Goal: Check status: Check status

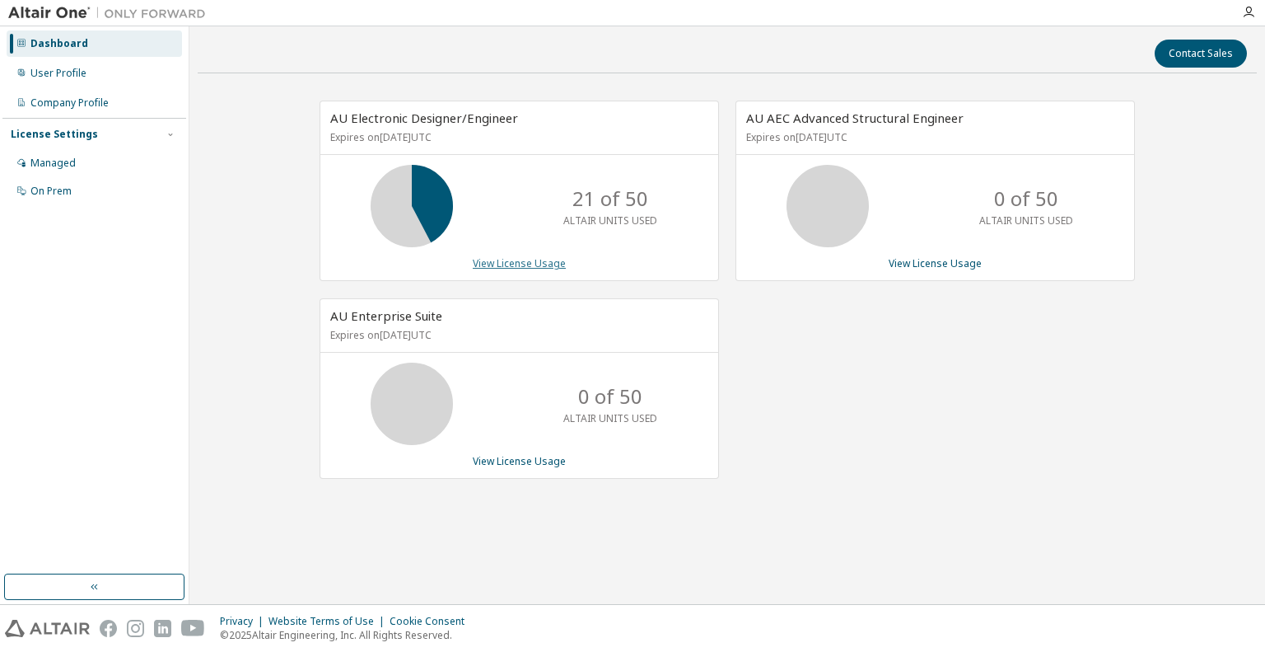
click at [510, 263] on link "View License Usage" at bounding box center [519, 263] width 93 height 14
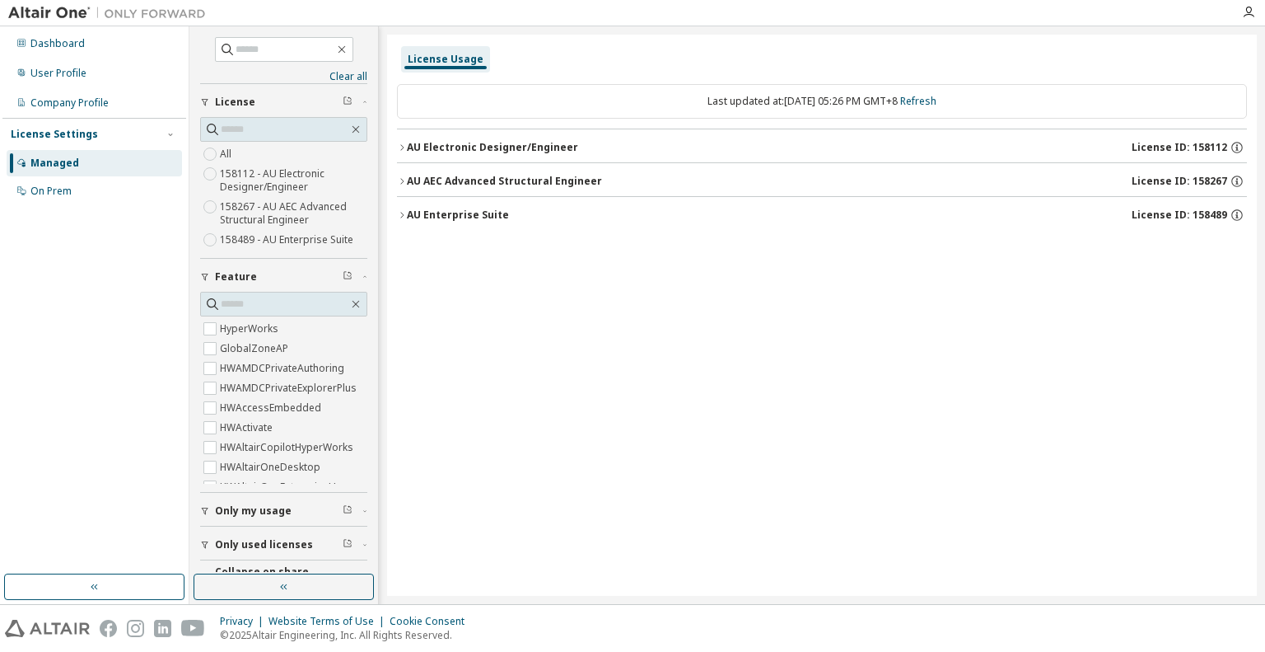
click at [445, 147] on div "AU Electronic Designer/Engineer" at bounding box center [492, 147] width 171 height 13
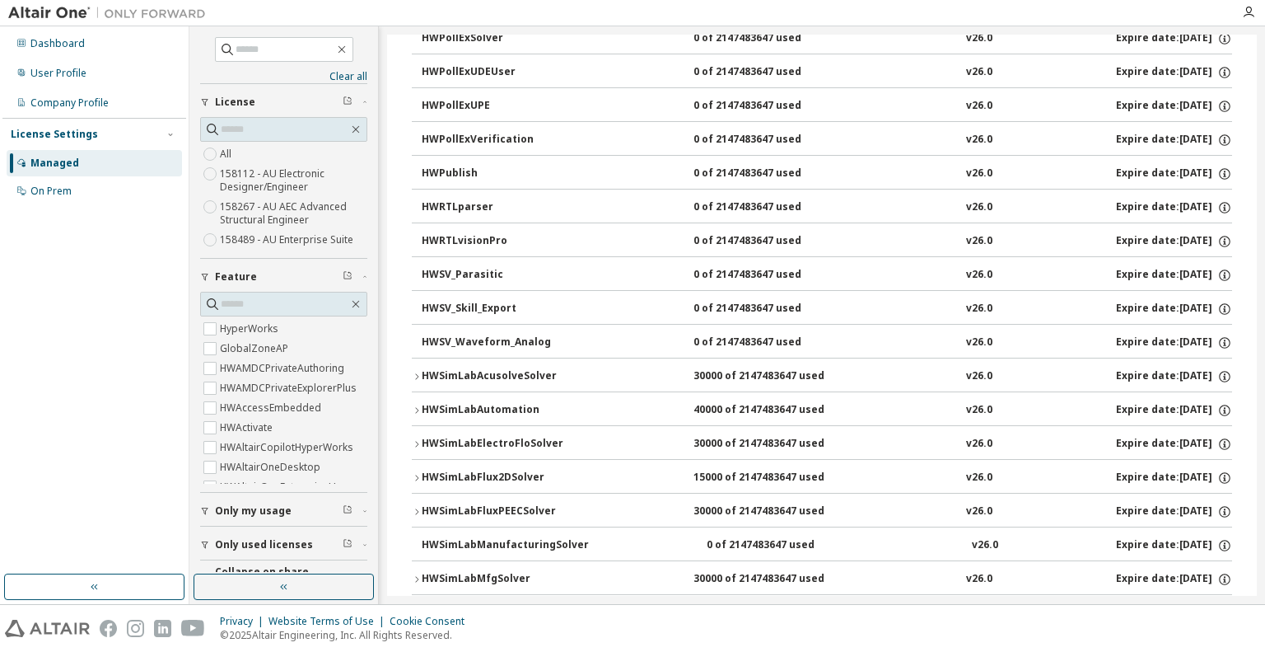
scroll to position [4165, 0]
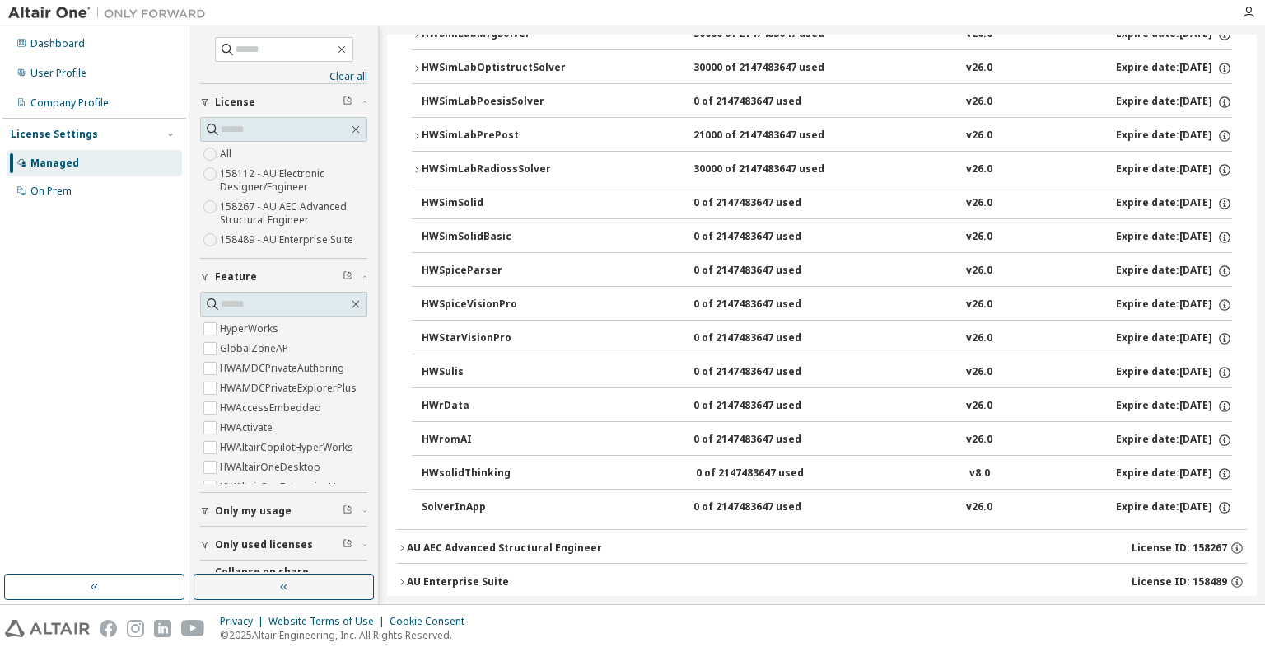
click at [564, 541] on div "AU AEC Advanced Structural Engineer" at bounding box center [504, 547] width 195 height 13
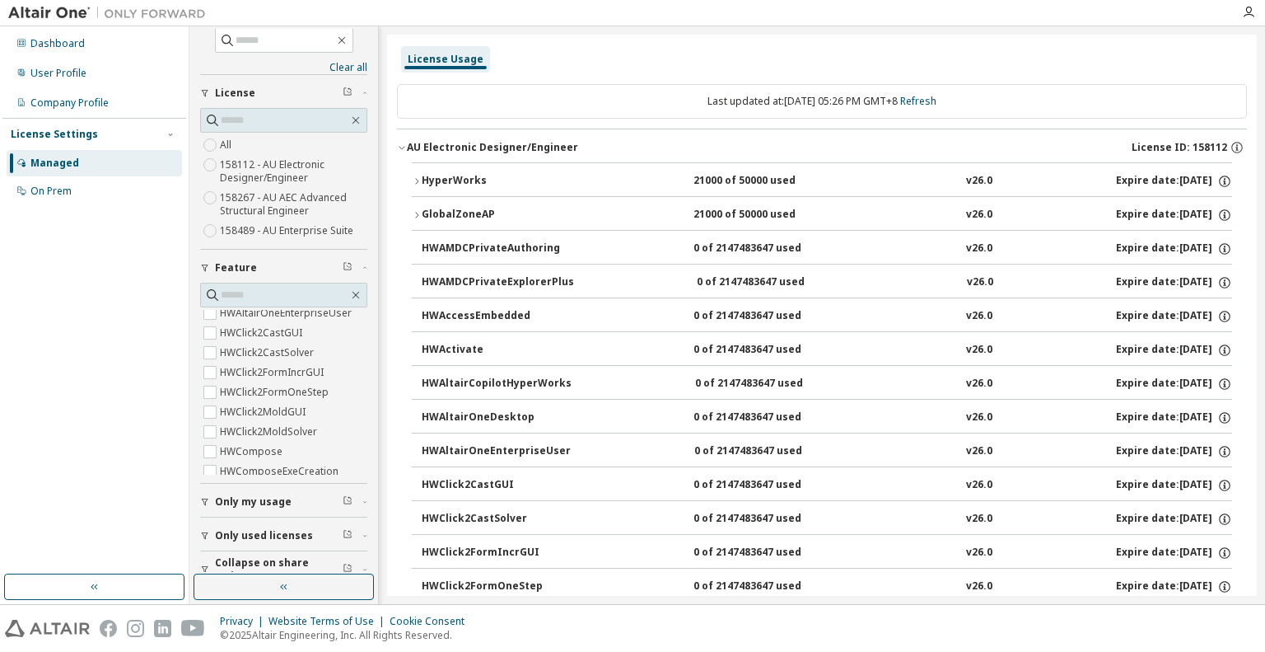
scroll to position [0, 0]
